Goal: Information Seeking & Learning: Check status

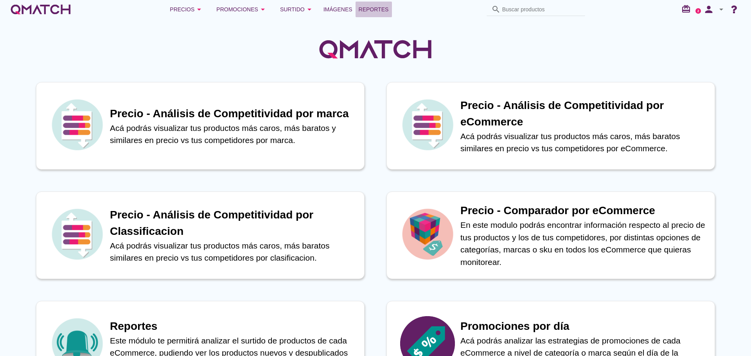
click at [361, 3] on link "Reportes" at bounding box center [373, 10] width 36 height 16
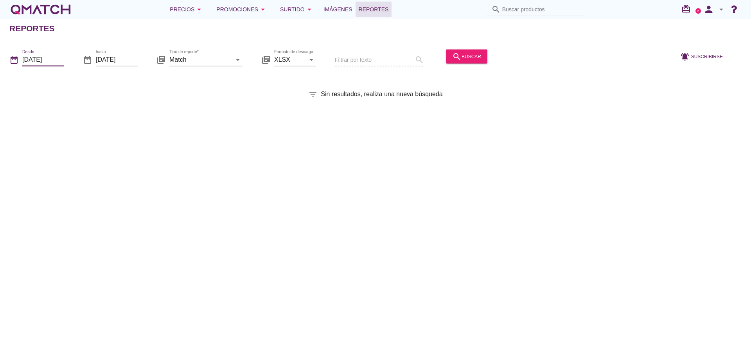
click at [26, 62] on input "[DATE]" at bounding box center [43, 59] width 42 height 13
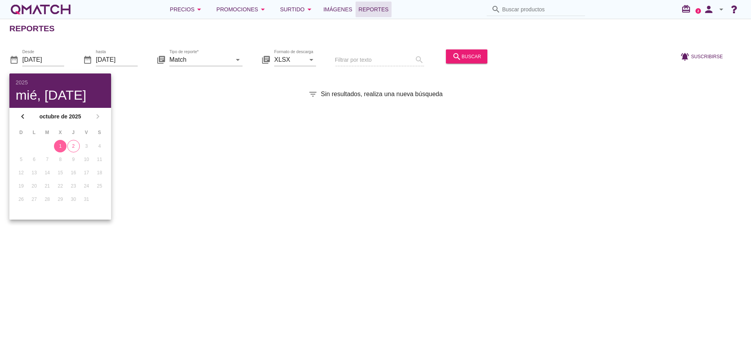
click at [71, 143] on div "2" at bounding box center [74, 146] width 12 height 7
type input "[DATE]"
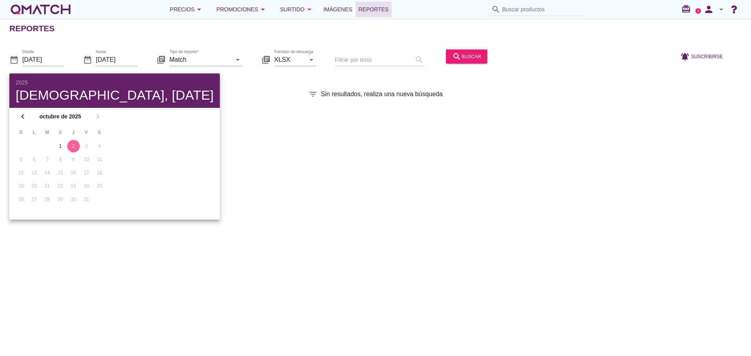
click at [175, 105] on div "Reportes date_range Desde [DATE] date_range hasta [DATE] library_books Tipo de …" at bounding box center [375, 187] width 751 height 337
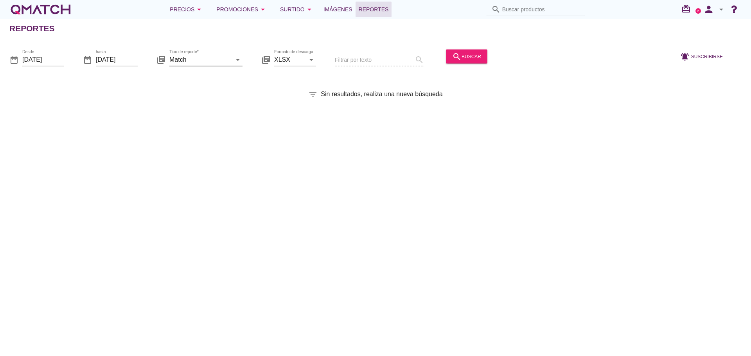
click at [195, 57] on input "Match" at bounding box center [200, 59] width 62 height 13
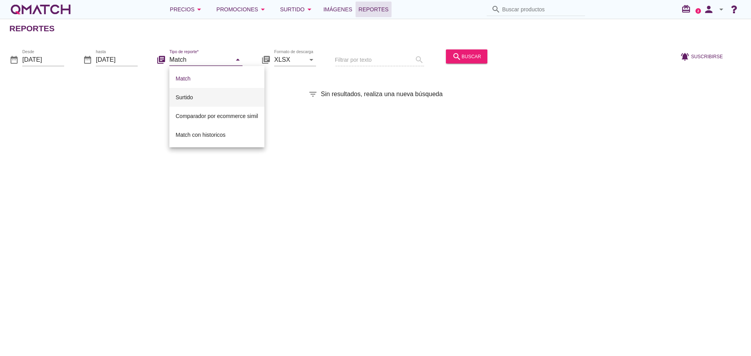
click at [191, 93] on div "Surtido" at bounding box center [217, 97] width 83 height 9
type input "Surtido"
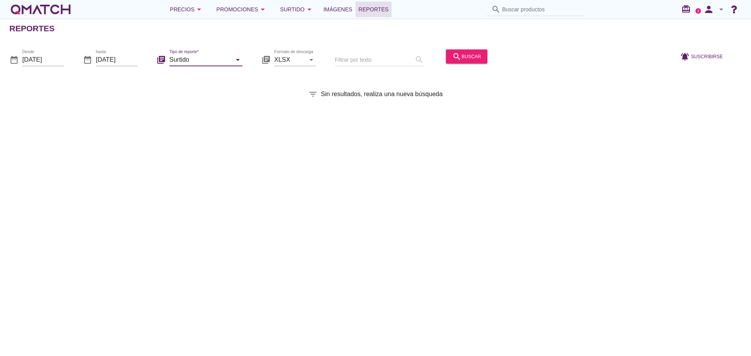
click at [464, 44] on div "date_range Desde [DATE] date_range hasta [DATE] library_books Tipo de reporte* …" at bounding box center [375, 57] width 751 height 33
click at [456, 57] on icon "search" at bounding box center [456, 56] width 9 height 9
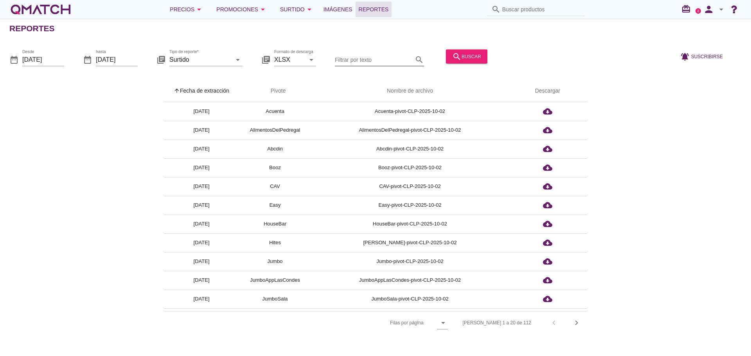
click at [364, 60] on input "Filtrar por texto" at bounding box center [374, 59] width 78 height 13
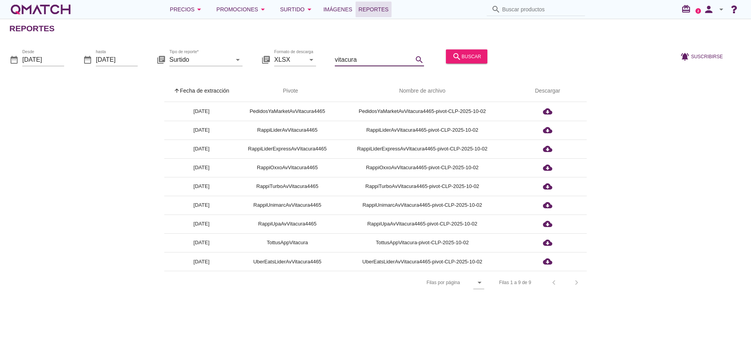
click at [342, 57] on input "vitacura" at bounding box center [374, 59] width 78 height 13
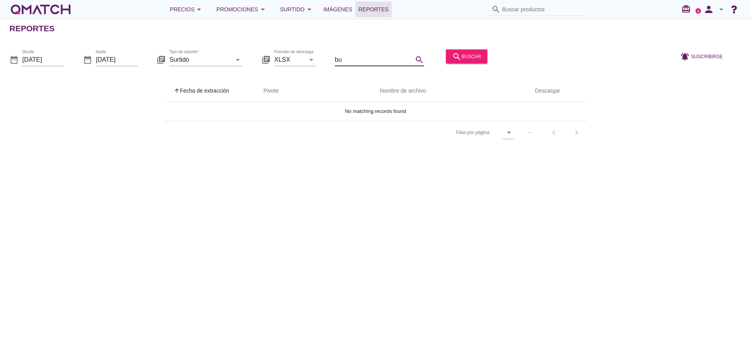
type input "b"
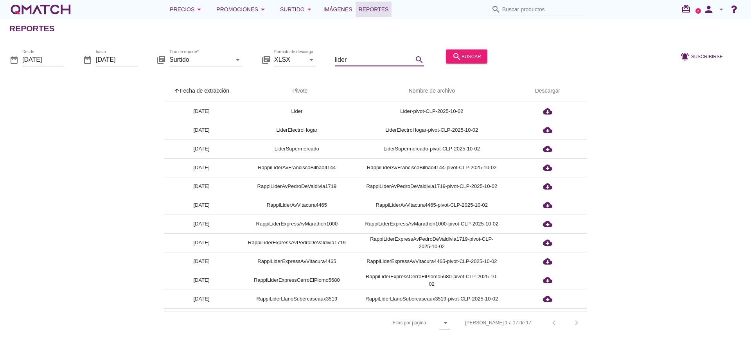
click at [367, 55] on input "lider" at bounding box center [374, 59] width 78 height 13
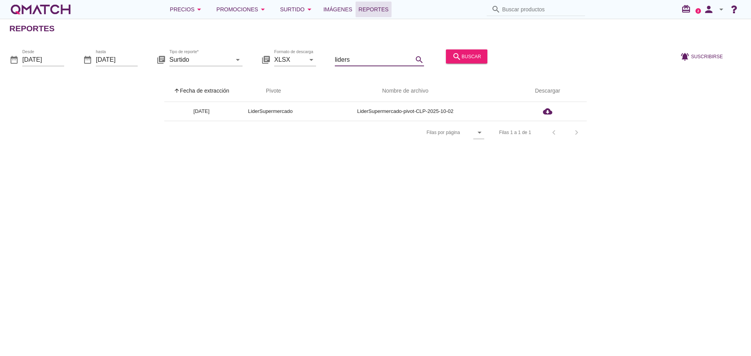
type input "liders"
